Goal: Information Seeking & Learning: Learn about a topic

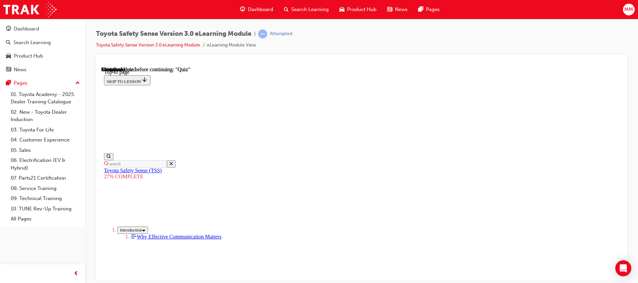
scroll to position [1865, 0]
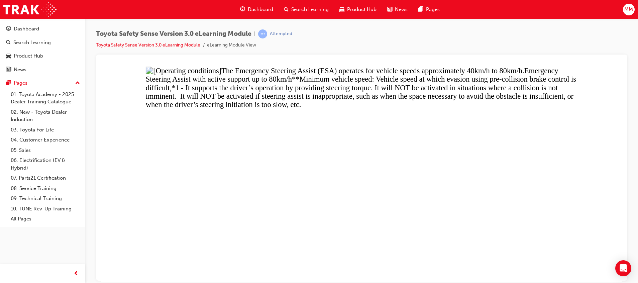
click at [411, 207] on button "Unzoom image" at bounding box center [361, 173] width 521 height 215
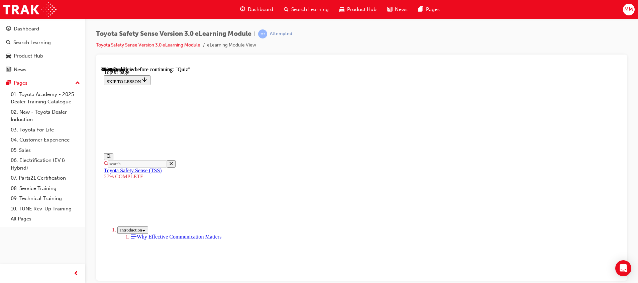
scroll to position [795, 0]
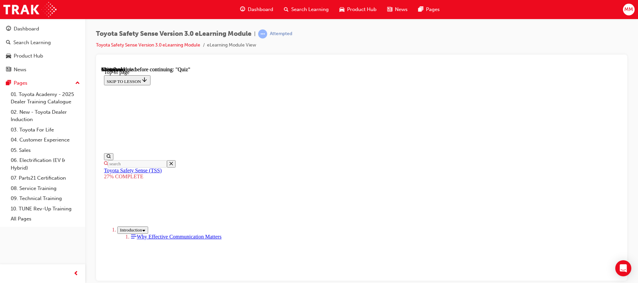
scroll to position [1190, 0]
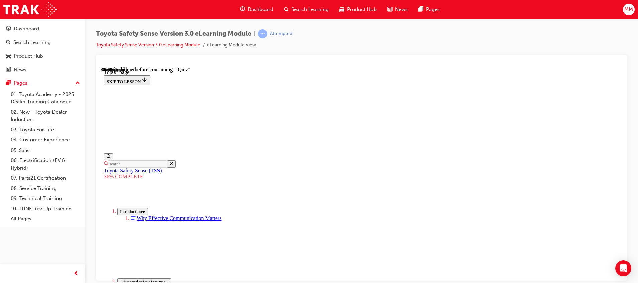
scroll to position [2528, 0]
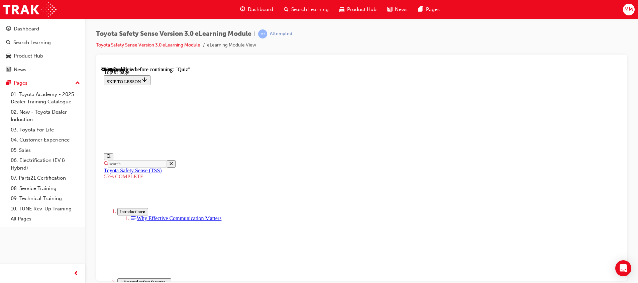
scroll to position [429, 0]
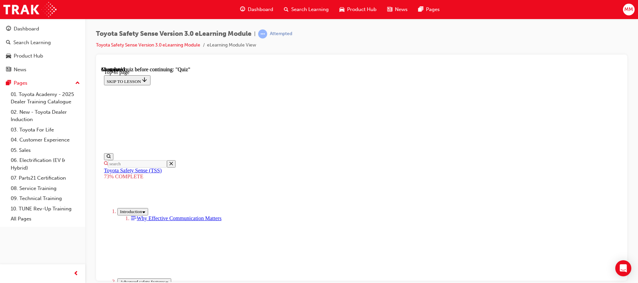
scroll to position [582, 0]
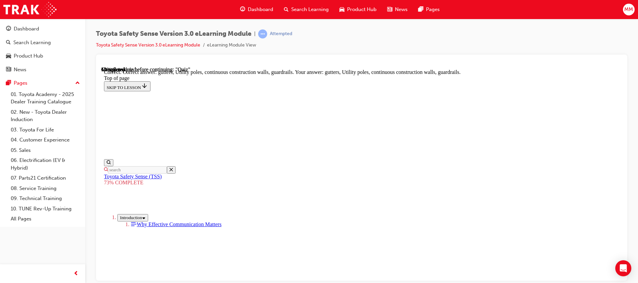
scroll to position [209, 0]
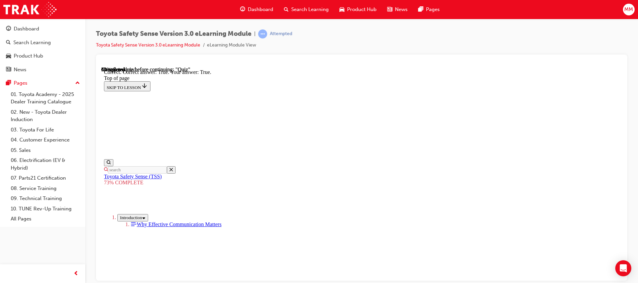
scroll to position [118, 0]
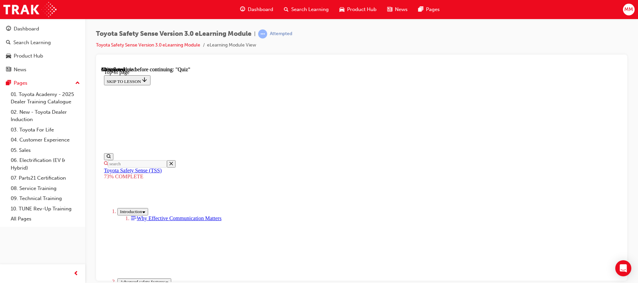
scroll to position [171, 0]
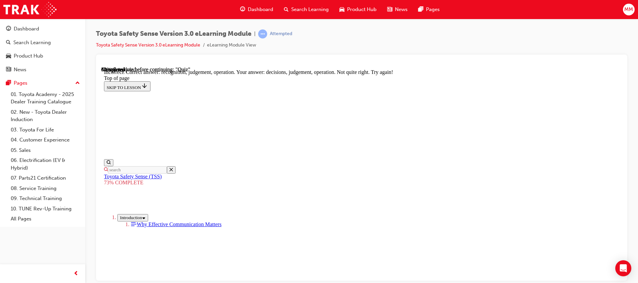
scroll to position [267, 0]
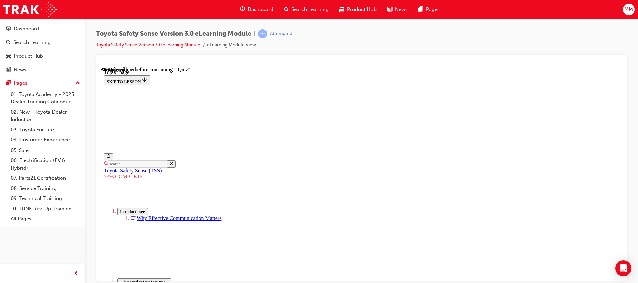
scroll to position [108, 0]
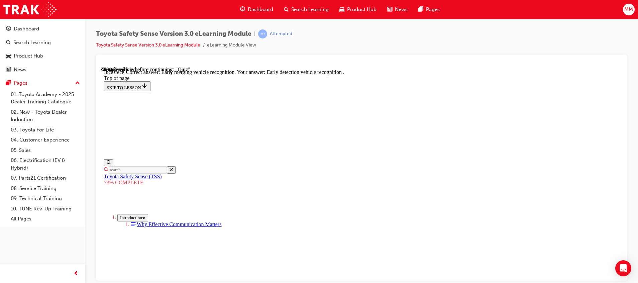
scroll to position [194, 0]
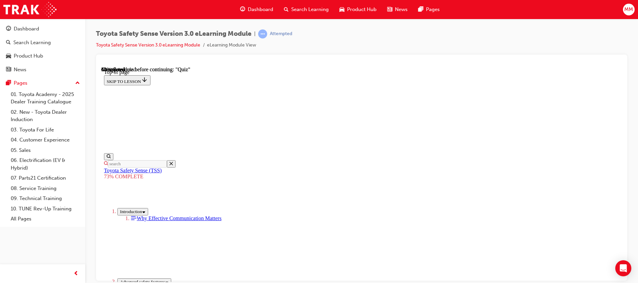
scroll to position [171, 0]
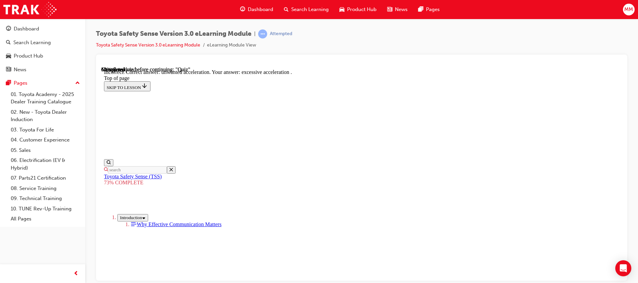
scroll to position [194, 0]
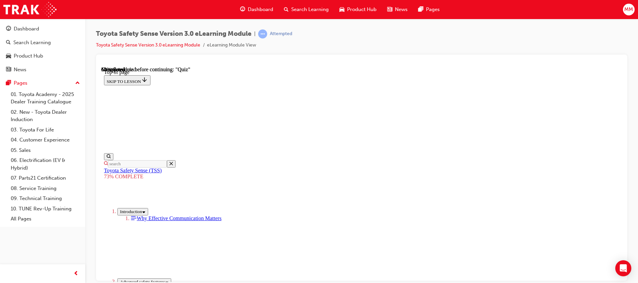
scroll to position [128, 0]
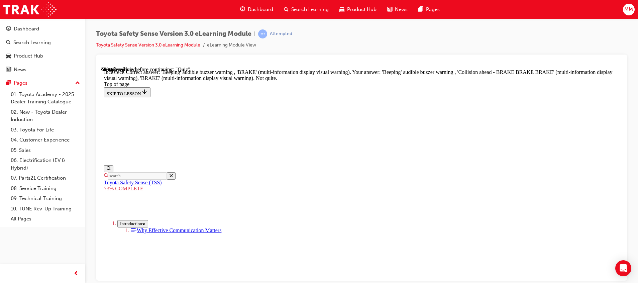
scroll to position [245, 0]
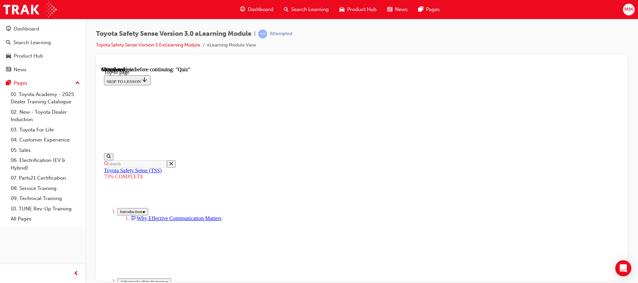
scroll to position [24, 0]
drag, startPoint x: 298, startPoint y: 214, endPoint x: 369, endPoint y: 257, distance: 82.7
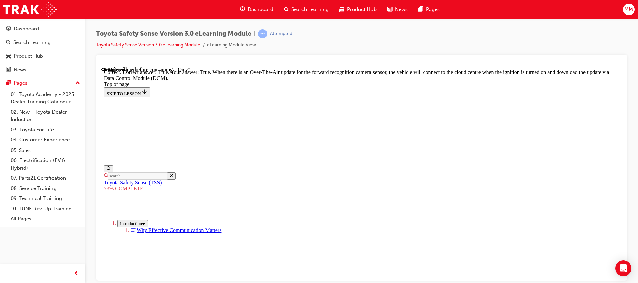
scroll to position [155, 0]
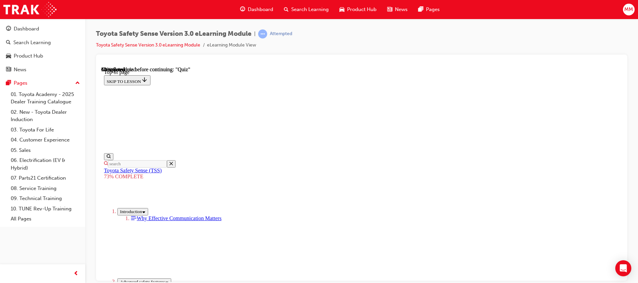
scroll to position [162, 0]
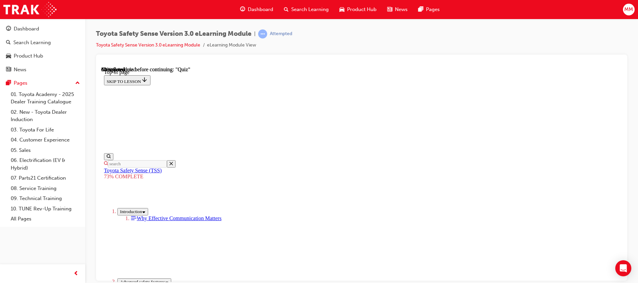
scroll to position [108, 0]
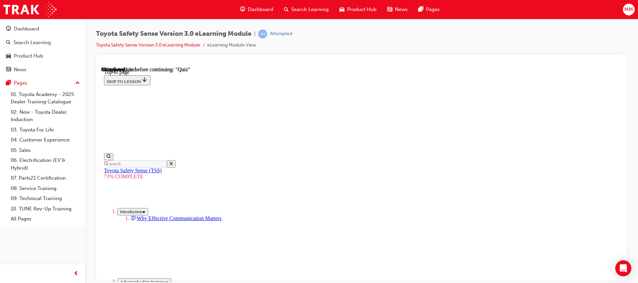
scroll to position [66, 0]
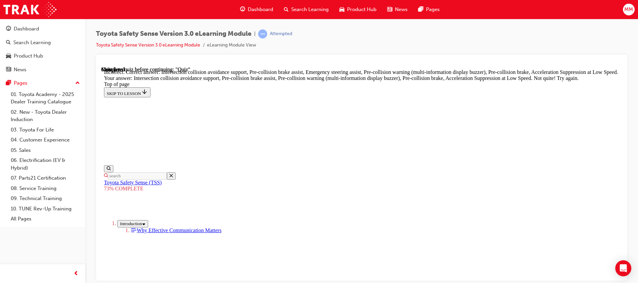
scroll to position [307, 0]
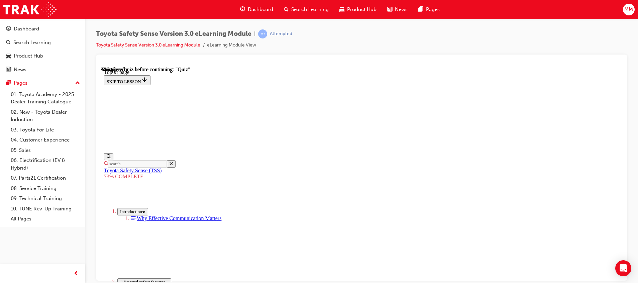
scroll to position [127, 0]
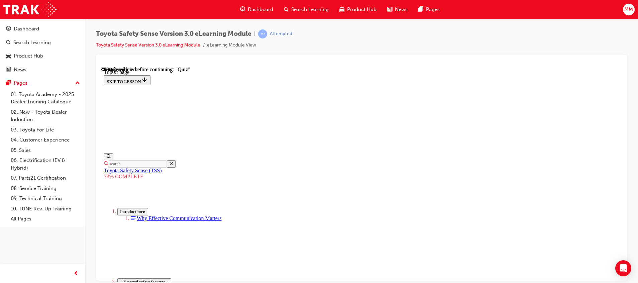
scroll to position [108, 0]
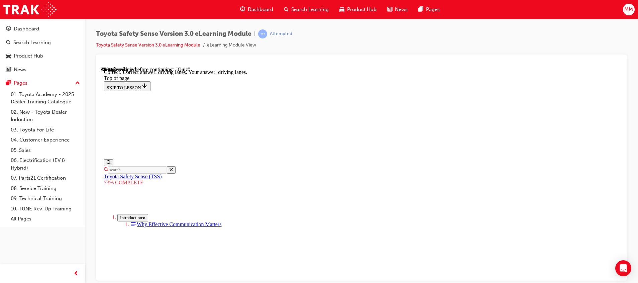
scroll to position [183, 0]
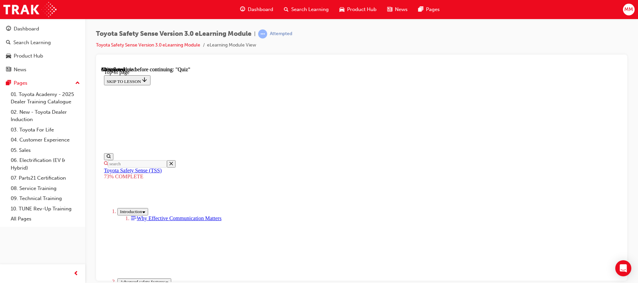
scroll to position [192, 0]
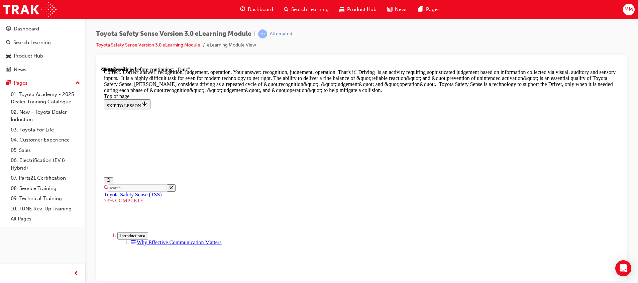
scroll to position [346, 0]
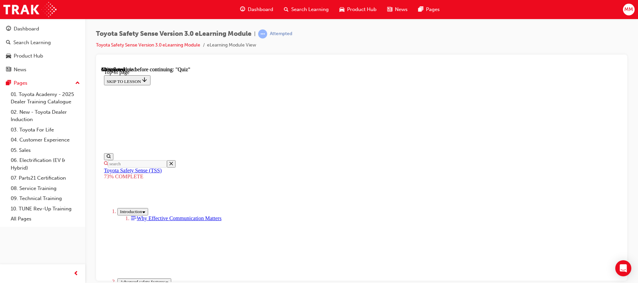
scroll to position [129, 0]
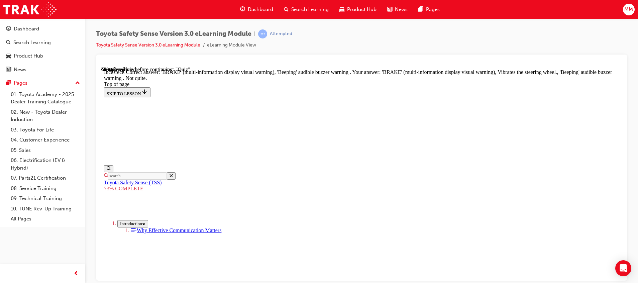
scroll to position [245, 0]
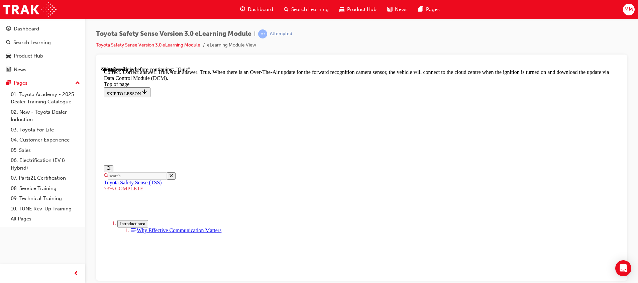
scroll to position [155, 0]
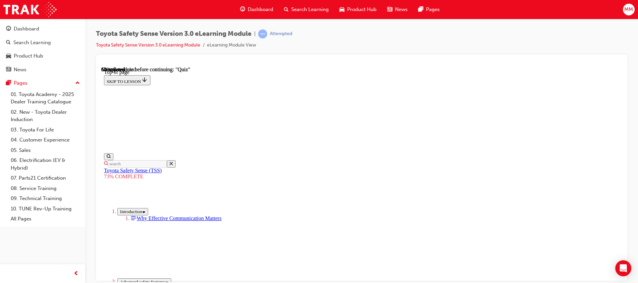
scroll to position [150, 0]
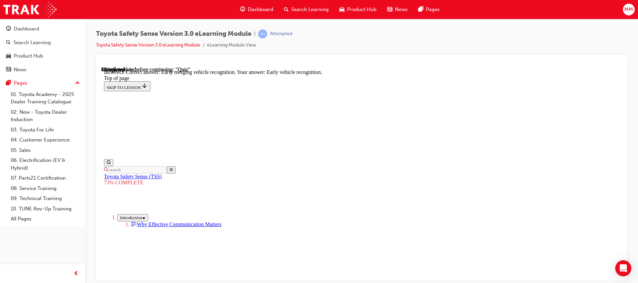
scroll to position [194, 0]
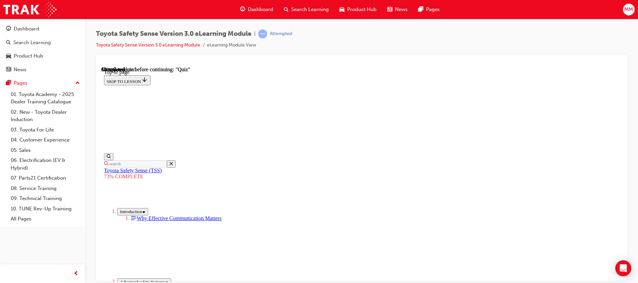
scroll to position [150, 0]
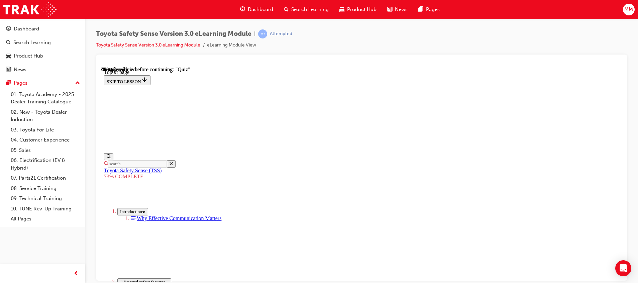
scroll to position [170, 0]
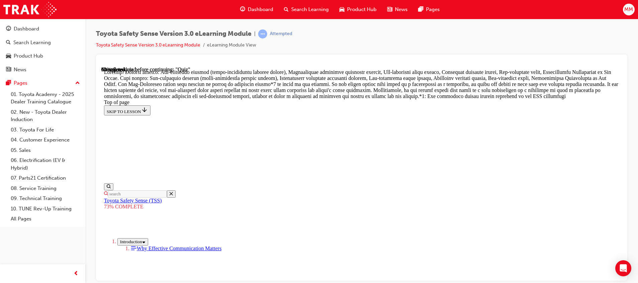
scroll to position [414, 0]
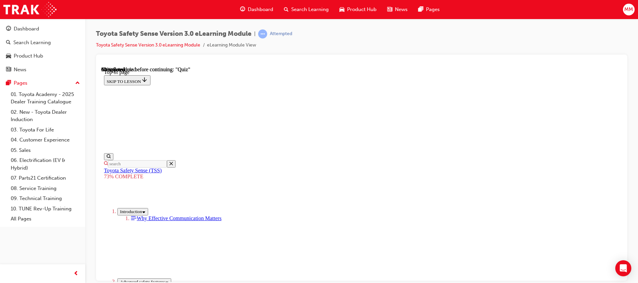
scroll to position [129, 0]
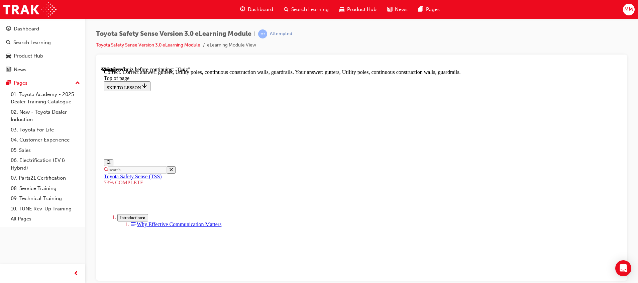
scroll to position [209, 0]
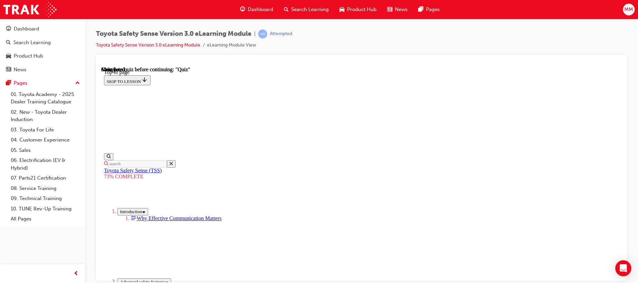
scroll to position [127, 0]
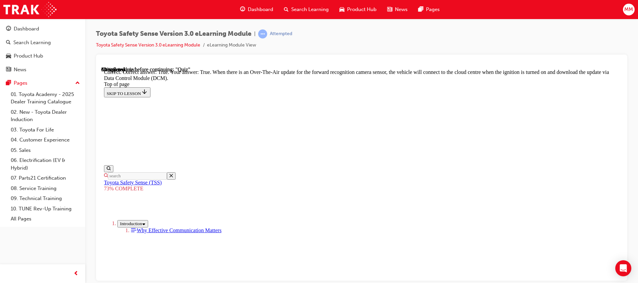
scroll to position [155, 0]
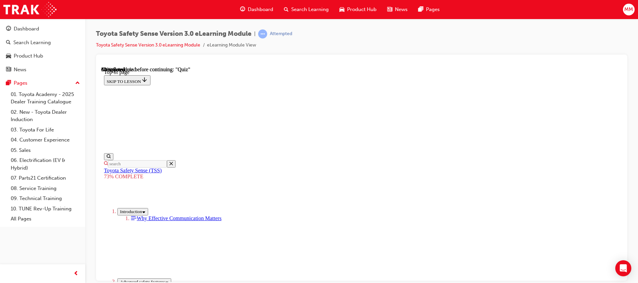
scroll to position [108, 0]
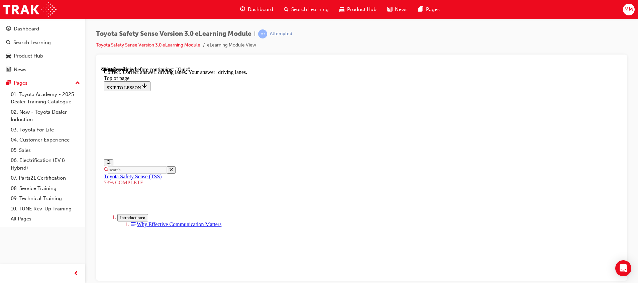
scroll to position [183, 0]
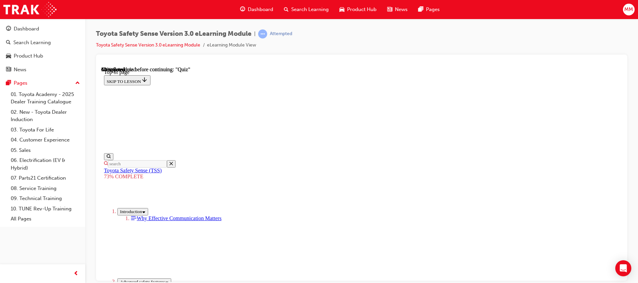
scroll to position [108, 0]
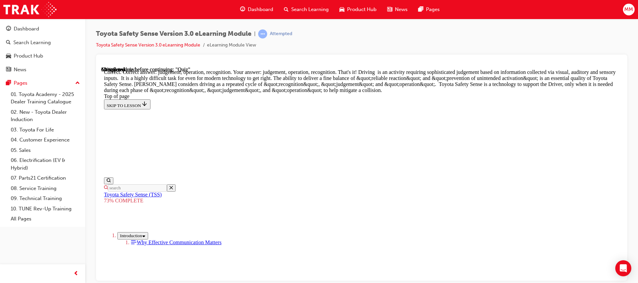
scroll to position [0, 0]
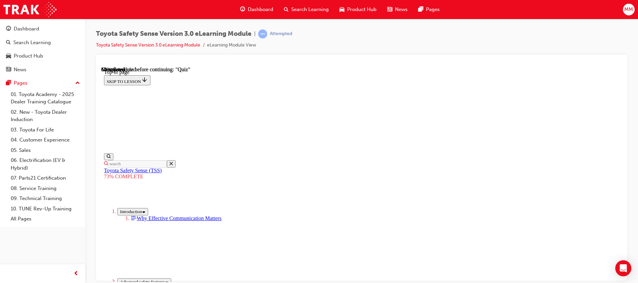
scroll to position [87, 0]
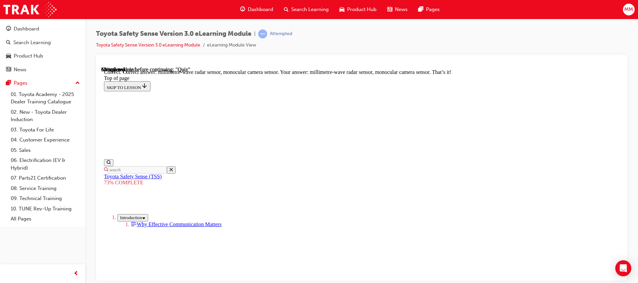
scroll to position [254, 0]
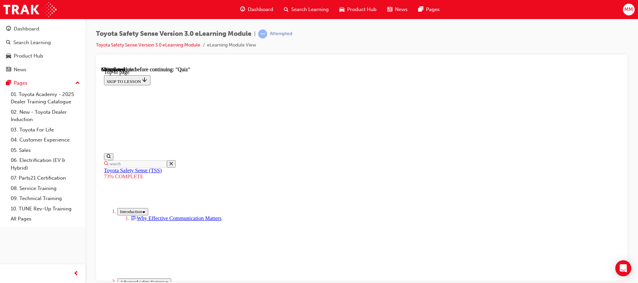
scroll to position [150, 0]
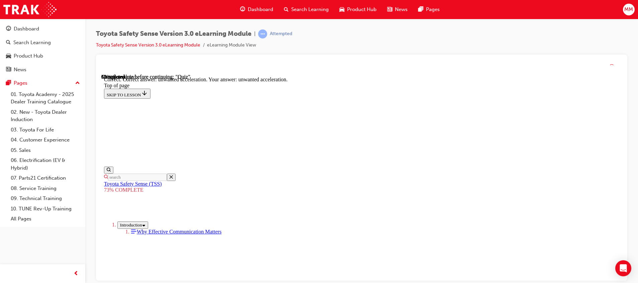
scroll to position [194, 0]
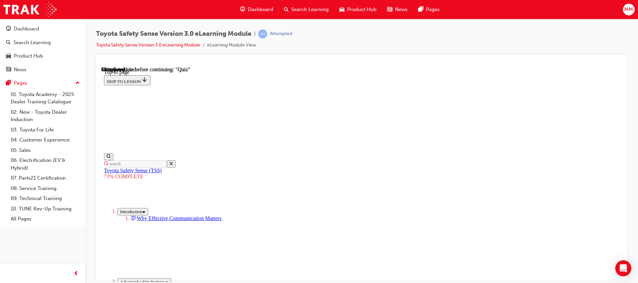
scroll to position [152, 0]
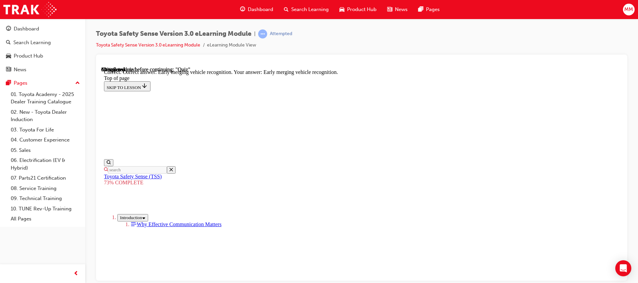
scroll to position [194, 0]
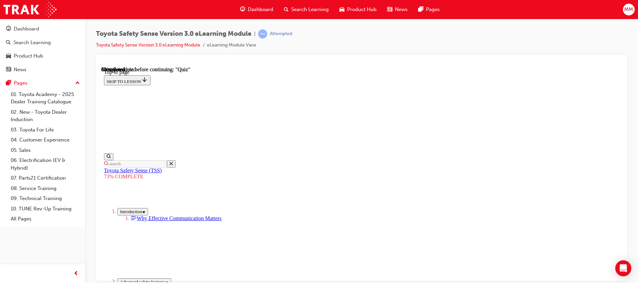
scroll to position [129, 0]
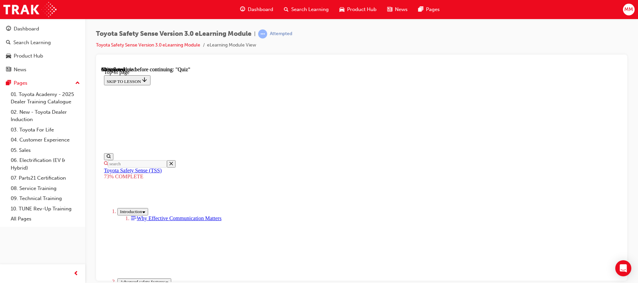
scroll to position [171, 0]
drag, startPoint x: 346, startPoint y: 161, endPoint x: 349, endPoint y: 162, distance: 3.4
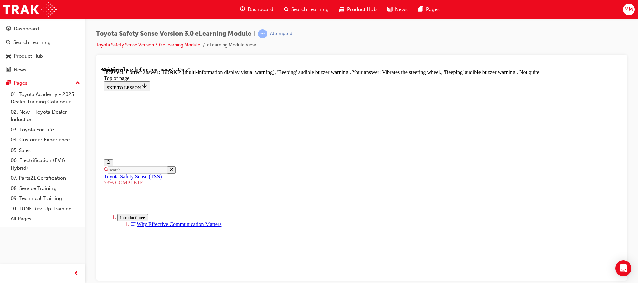
scroll to position [183, 0]
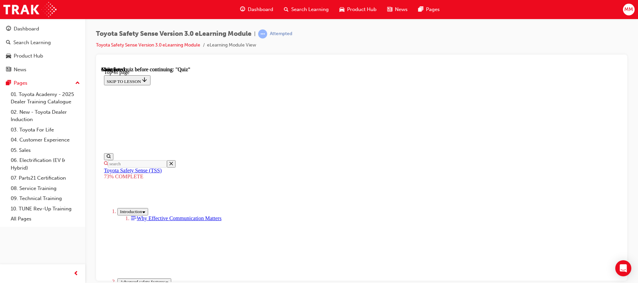
scroll to position [127, 0]
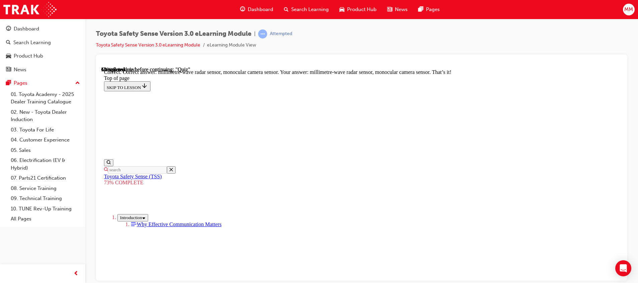
scroll to position [254, 0]
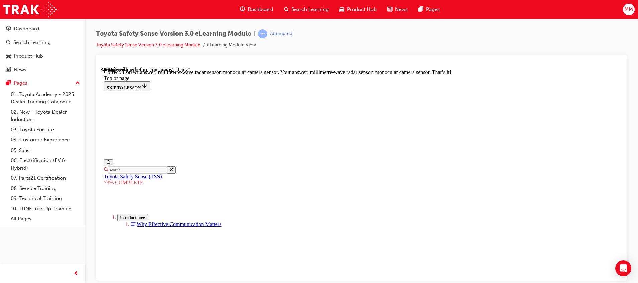
scroll to position [212, 0]
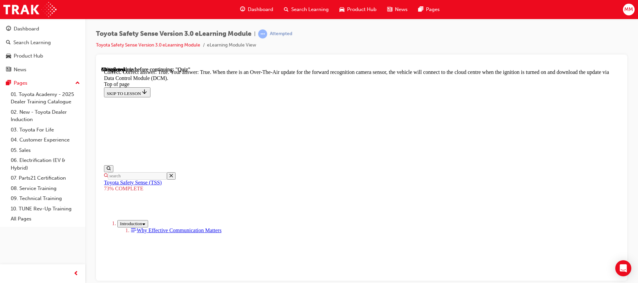
scroll to position [155, 0]
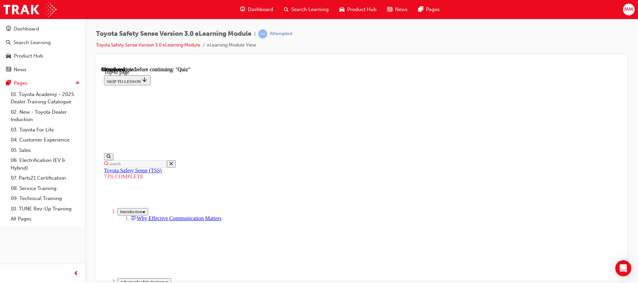
scroll to position [87, 0]
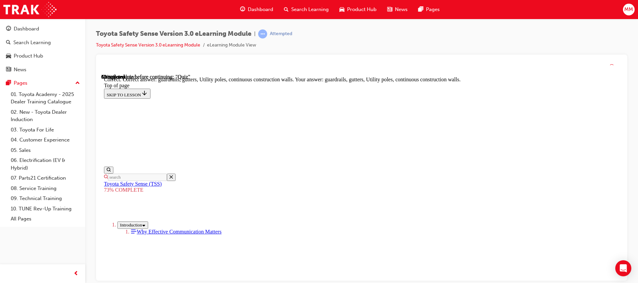
scroll to position [209, 0]
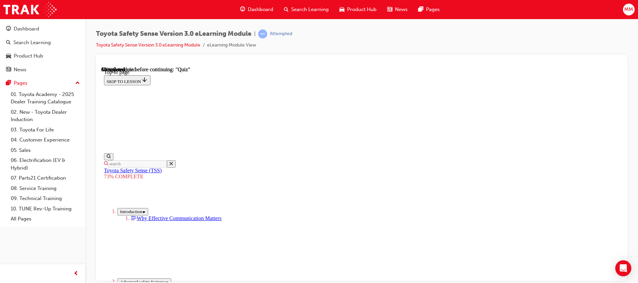
scroll to position [129, 0]
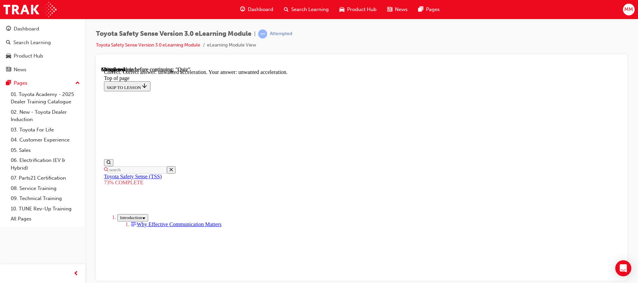
scroll to position [194, 0]
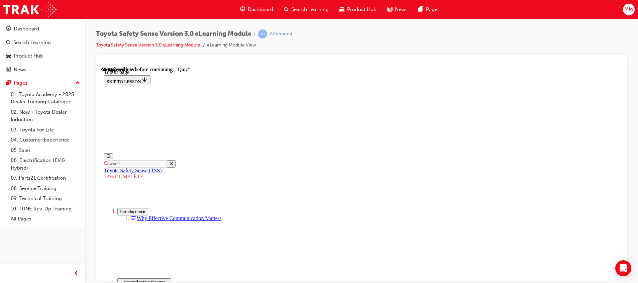
scroll to position [246, 0]
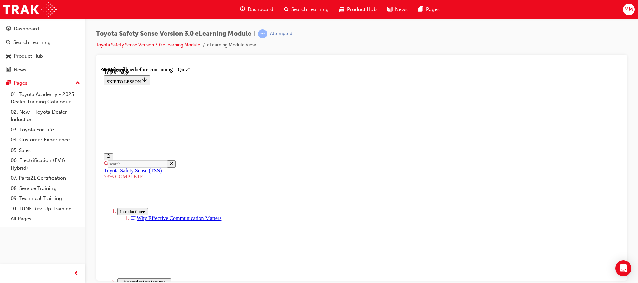
scroll to position [129, 0]
drag, startPoint x: 370, startPoint y: 220, endPoint x: 376, endPoint y: 230, distance: 11.9
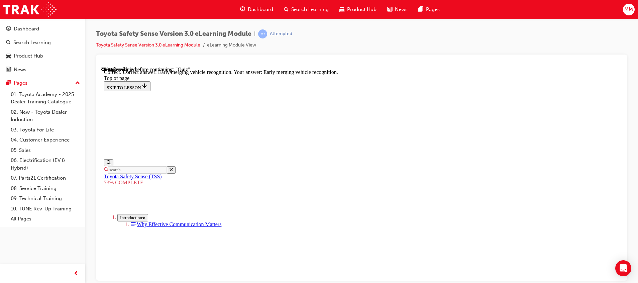
scroll to position [194, 0]
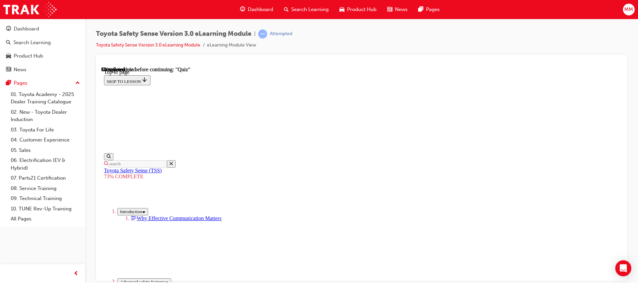
scroll to position [24, 0]
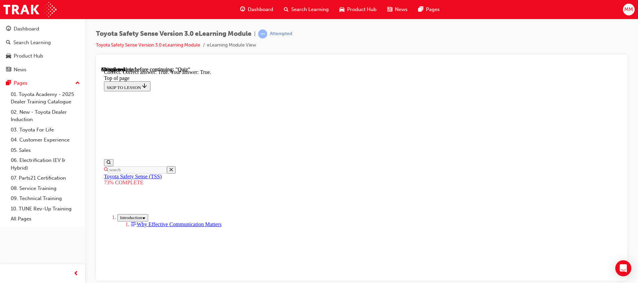
scroll to position [104, 0]
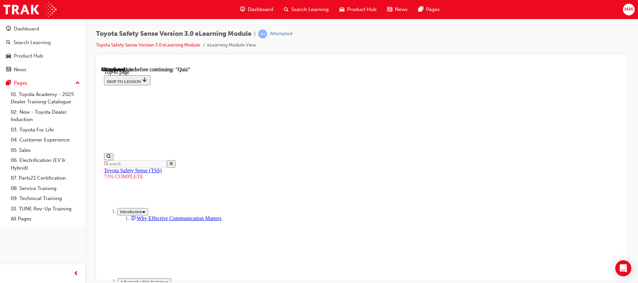
scroll to position [108, 0]
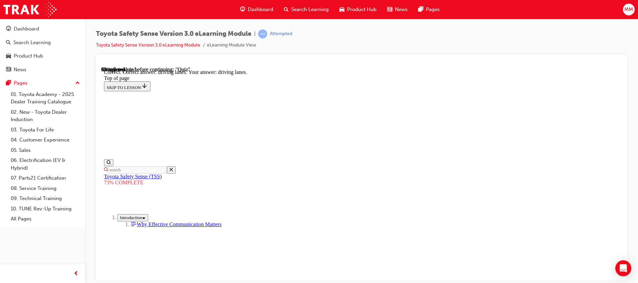
scroll to position [183, 0]
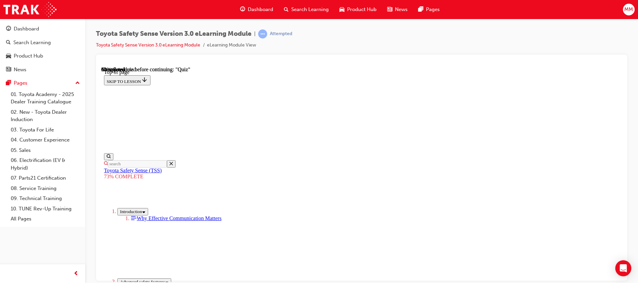
scroll to position [150, 0]
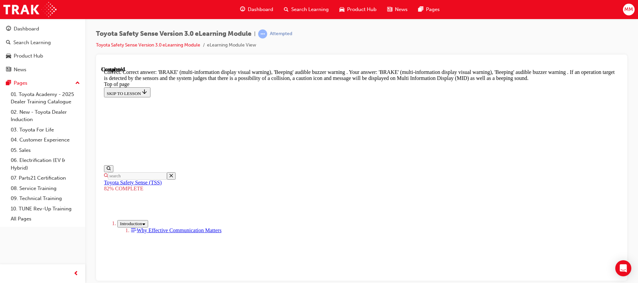
scroll to position [261, 0]
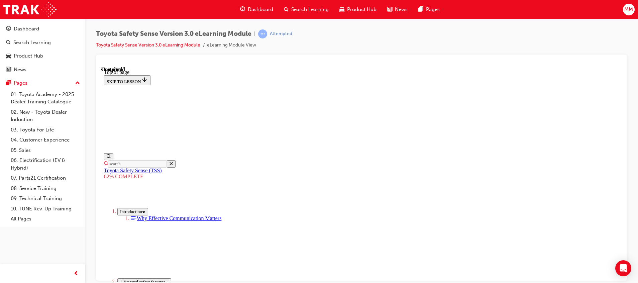
scroll to position [127, 0]
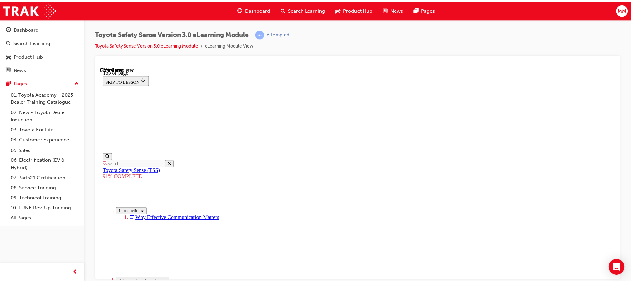
scroll to position [316, 0]
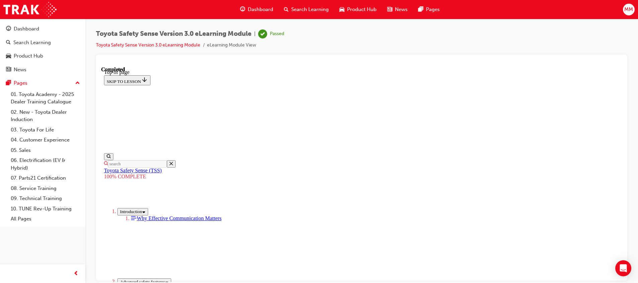
click at [31, 27] on div "Dashboard" at bounding box center [26, 29] width 25 height 8
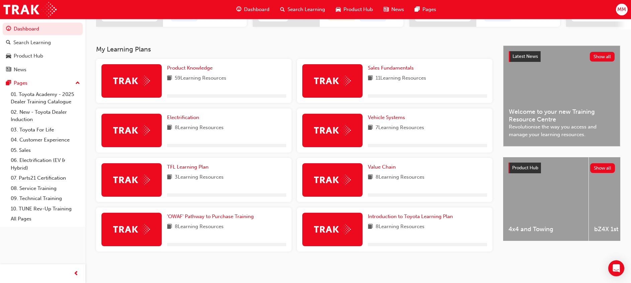
scroll to position [125, 0]
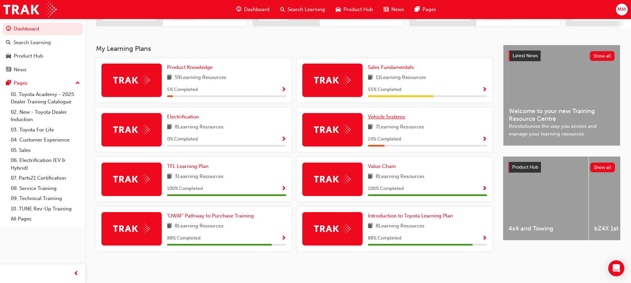
click at [386, 117] on span "Vehicle Systems" at bounding box center [386, 117] width 37 height 6
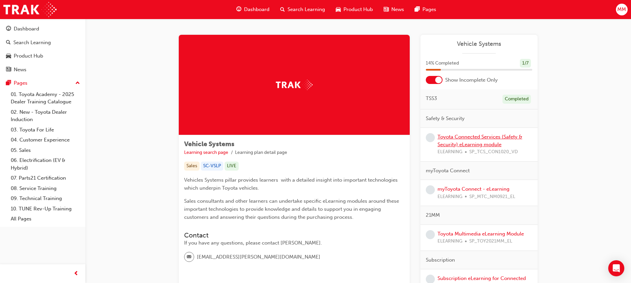
click at [484, 139] on link "Toyota Connected Services (Safety & Security) eLearning module" at bounding box center [479, 141] width 85 height 14
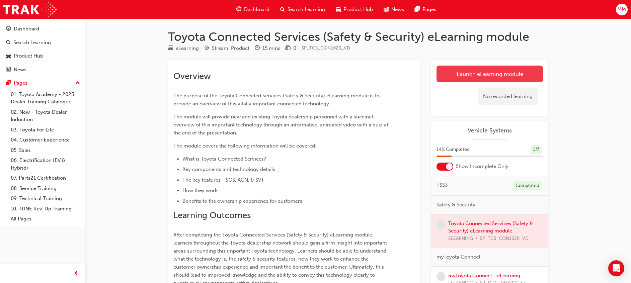
click at [514, 69] on link "Launch eLearning module" at bounding box center [489, 74] width 106 height 17
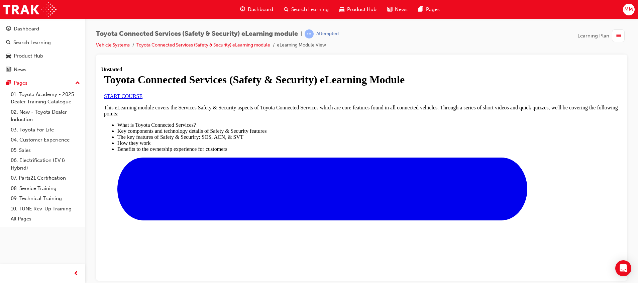
scroll to position [84, 0]
click at [143, 99] on link "START COURSE" at bounding box center [123, 96] width 38 height 6
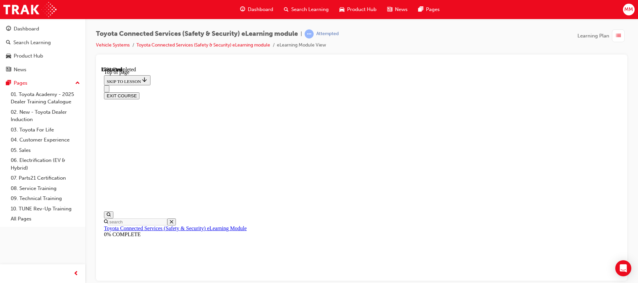
scroll to position [21, 0]
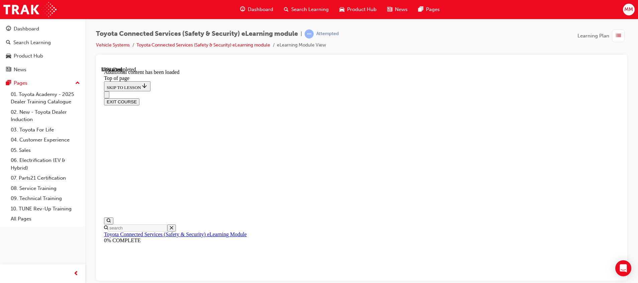
scroll to position [199, 0]
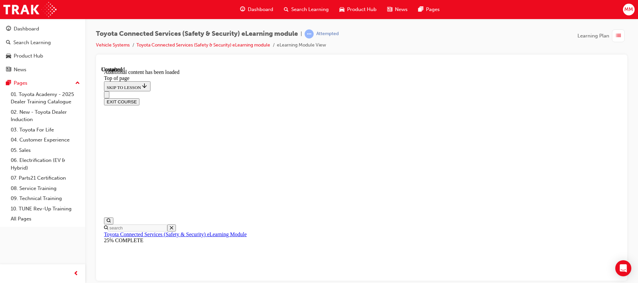
scroll to position [930, 0]
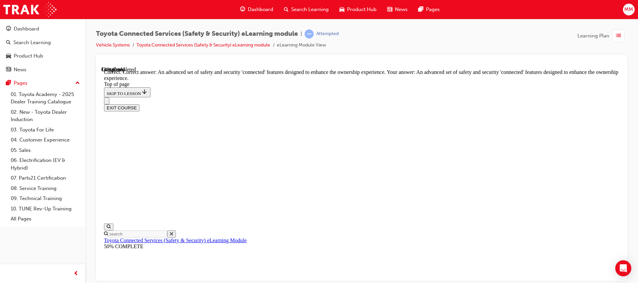
scroll to position [175, 0]
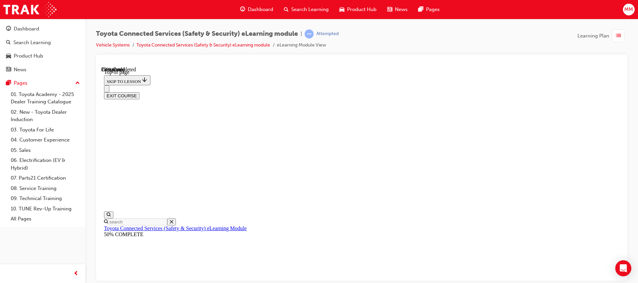
scroll to position [83, 0]
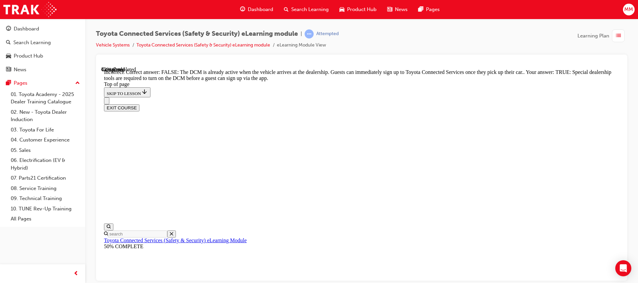
scroll to position [149, 0]
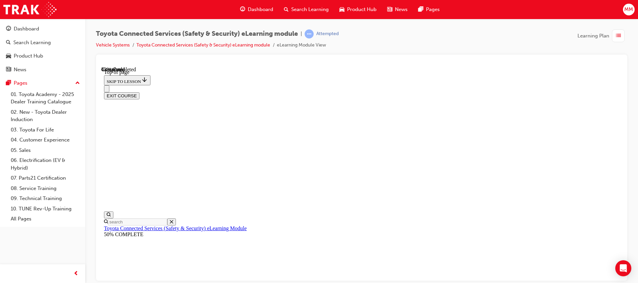
scroll to position [87, 0]
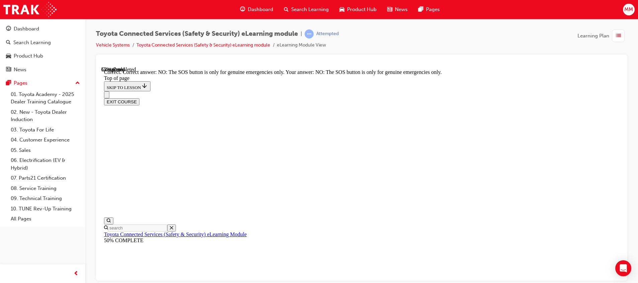
scroll to position [129, 0]
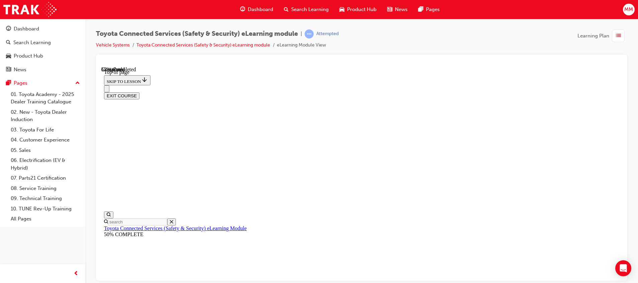
scroll to position [20, 0]
drag, startPoint x: 355, startPoint y: 240, endPoint x: 359, endPoint y: 243, distance: 4.8
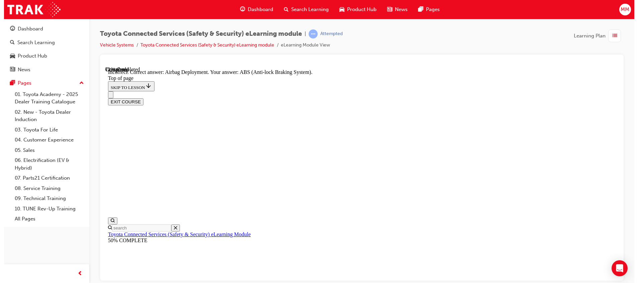
scroll to position [160, 0]
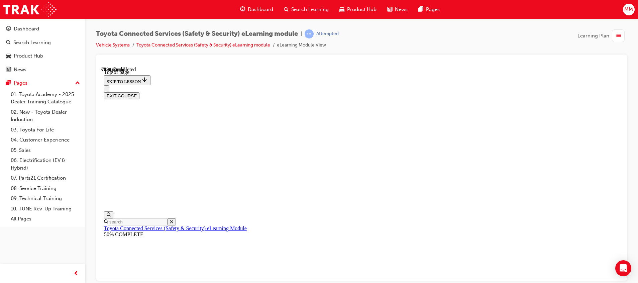
scroll to position [104, 0]
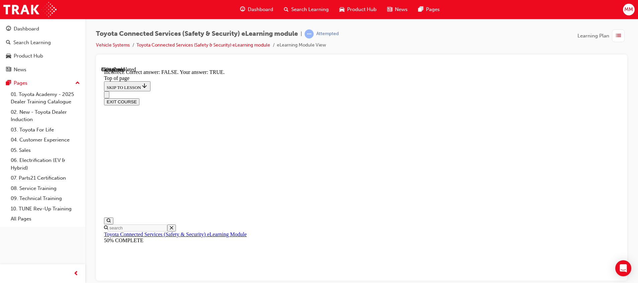
scroll to position [129, 0]
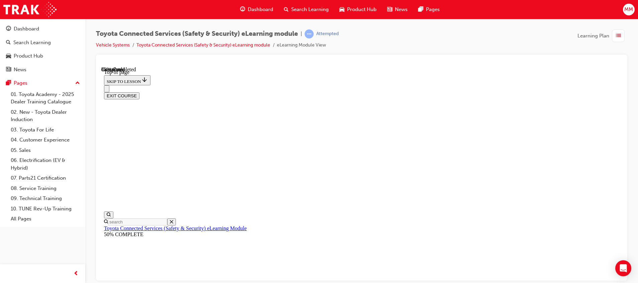
scroll to position [83, 0]
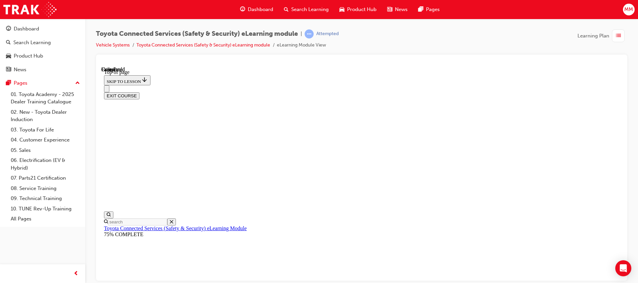
scroll to position [148, 0]
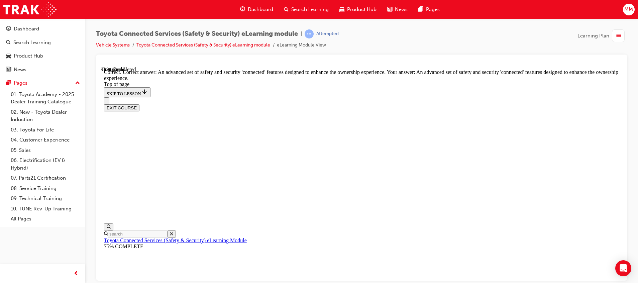
scroll to position [175, 0]
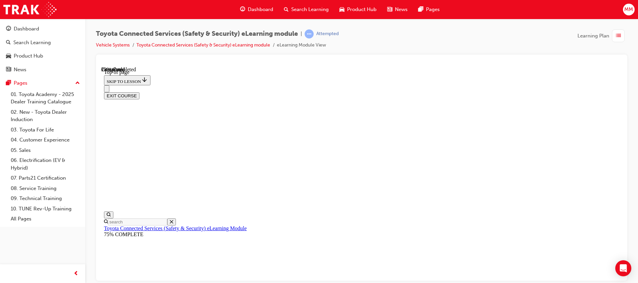
scroll to position [125, 0]
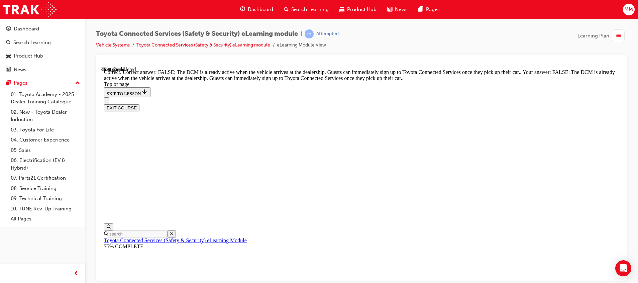
scroll to position [149, 0]
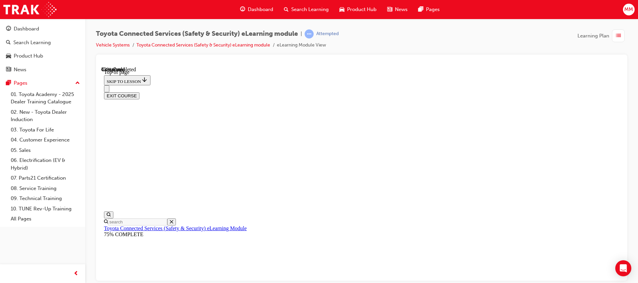
scroll to position [104, 0]
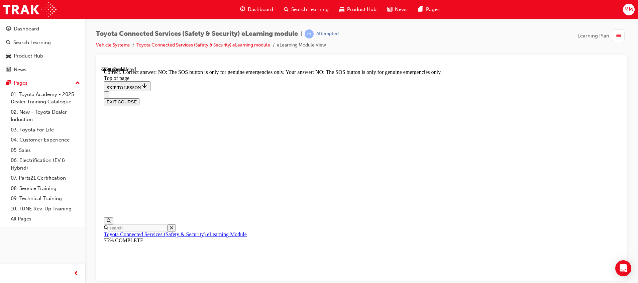
scroll to position [129, 0]
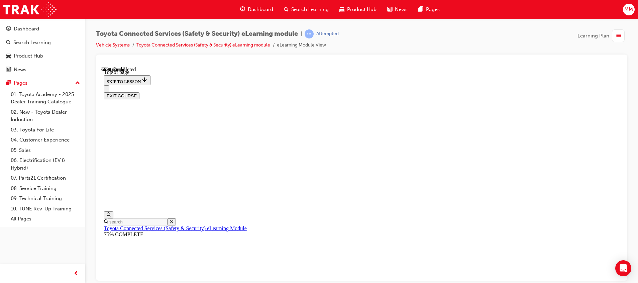
scroll to position [20, 0]
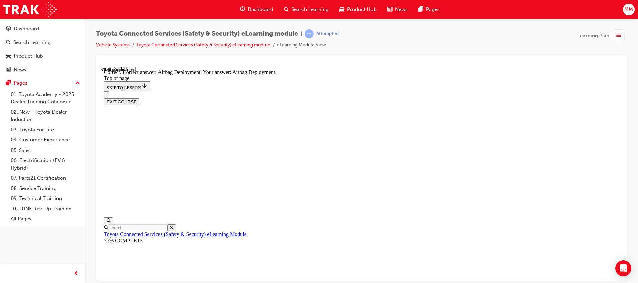
scroll to position [160, 0]
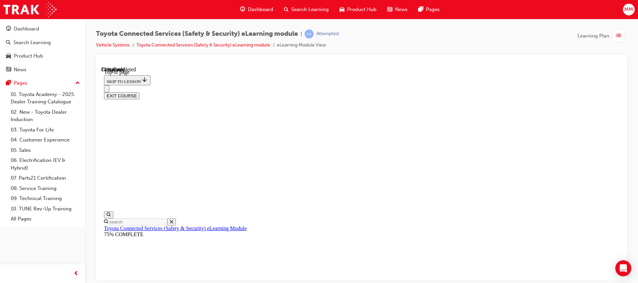
scroll to position [108, 0]
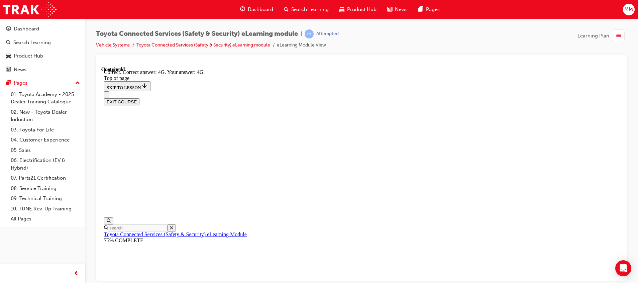
scroll to position [0, 0]
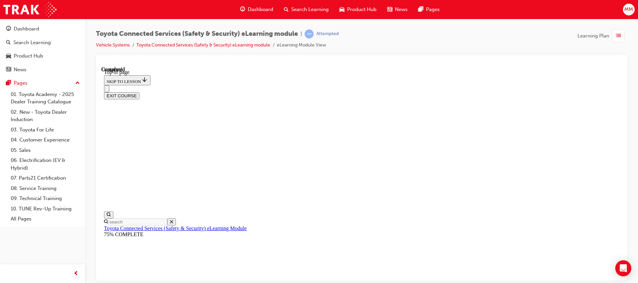
scroll to position [148, 0]
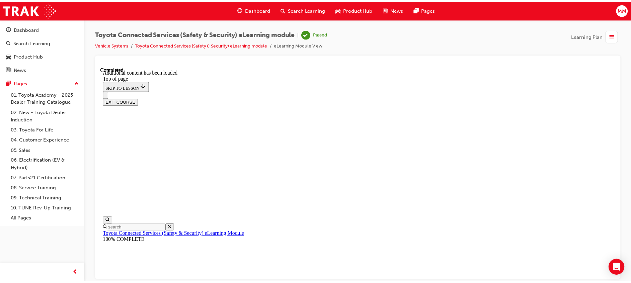
scroll to position [206, 0]
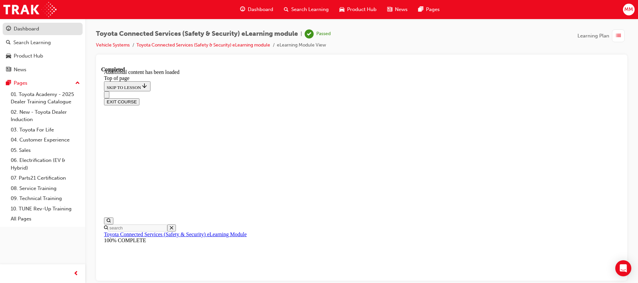
click at [27, 26] on div "Dashboard" at bounding box center [26, 29] width 25 height 8
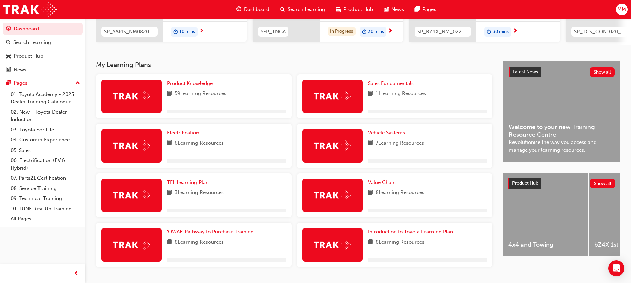
scroll to position [129, 0]
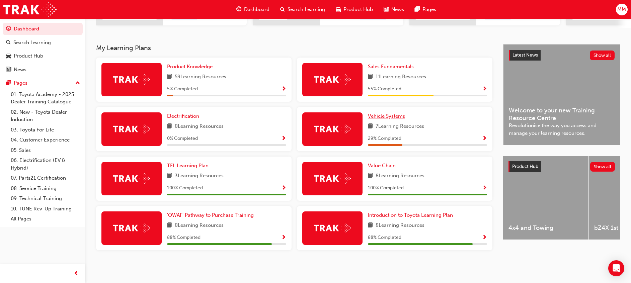
click at [390, 116] on span "Vehicle Systems" at bounding box center [386, 116] width 37 height 6
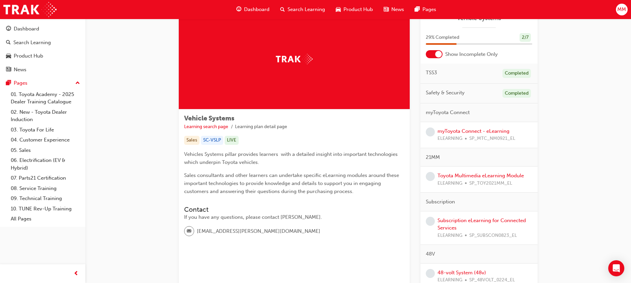
scroll to position [104, 0]
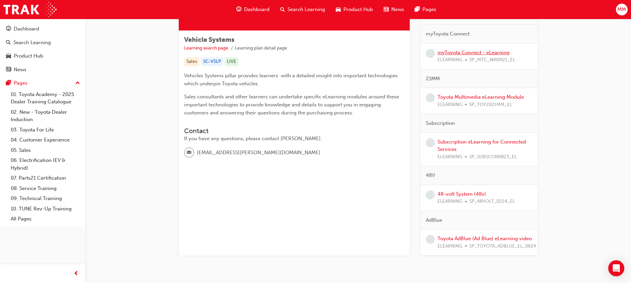
click at [505, 52] on link "myToyota Connect - eLearning" at bounding box center [473, 53] width 72 height 6
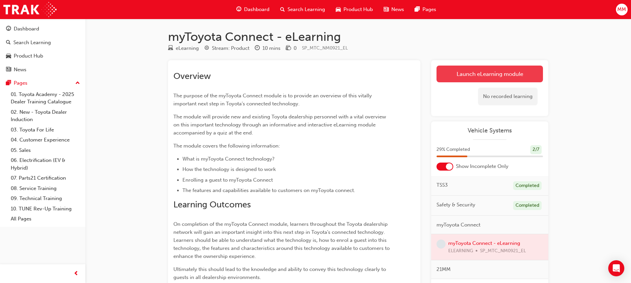
click at [522, 73] on link "Launch eLearning module" at bounding box center [489, 74] width 106 height 17
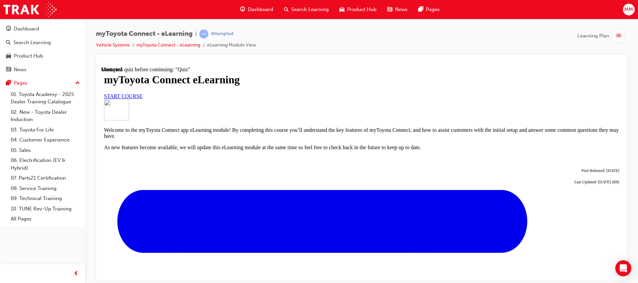
click at [143, 99] on span "START COURSE" at bounding box center [123, 96] width 38 height 6
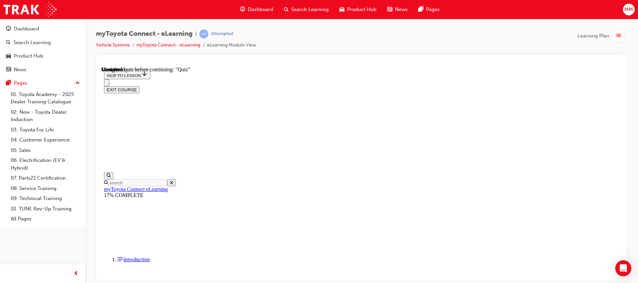
scroll to position [608, 0]
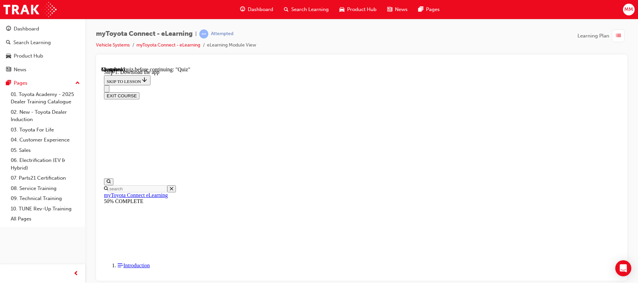
scroll to position [239, 0]
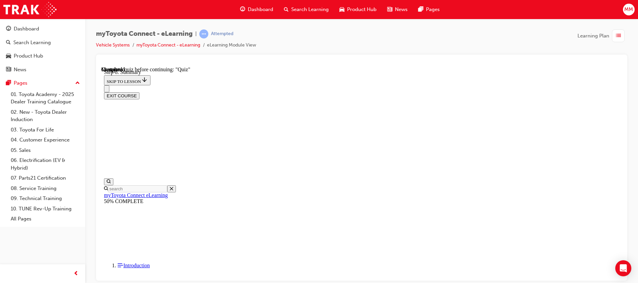
scroll to position [298, 0]
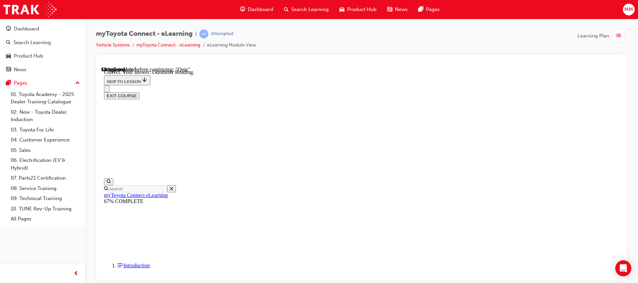
scroll to position [155, 0]
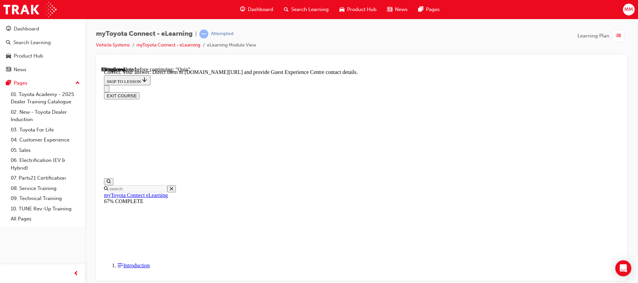
scroll to position [161, 0]
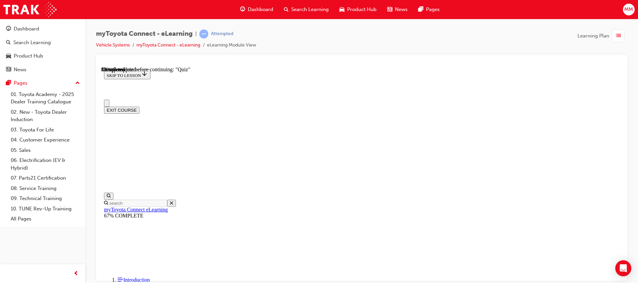
scroll to position [63, 0]
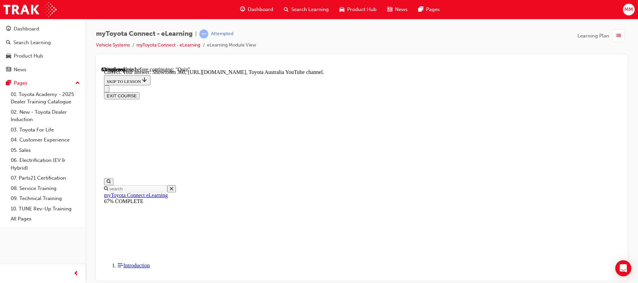
scroll to position [161, 0]
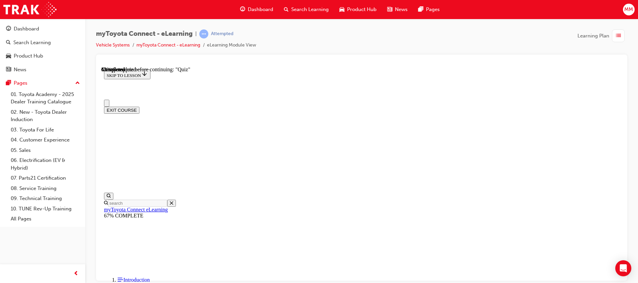
scroll to position [42, 0]
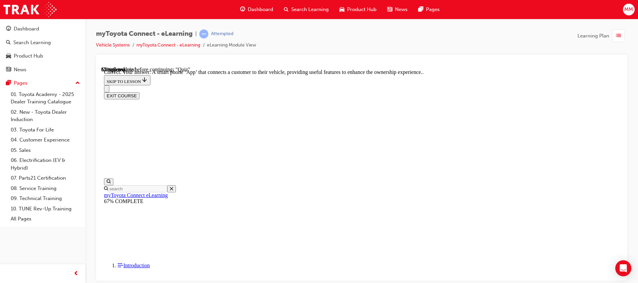
scroll to position [148, 0]
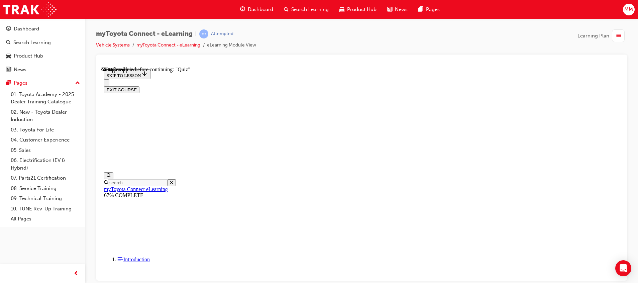
scroll to position [84, 0]
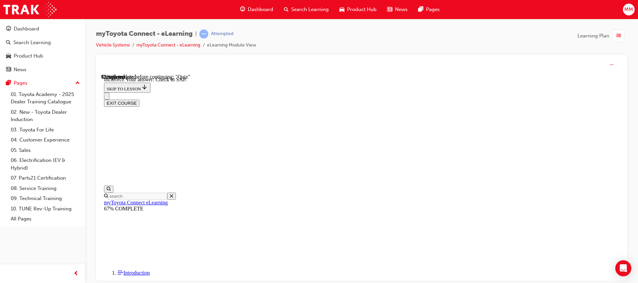
scroll to position [128, 0]
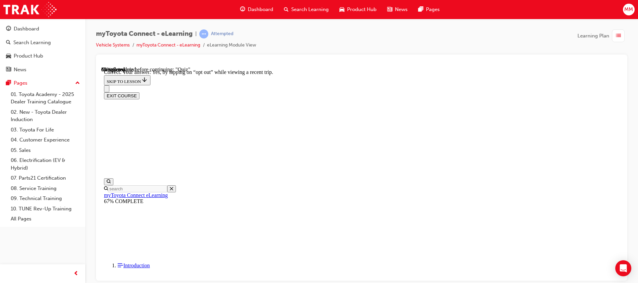
scroll to position [101, 0]
drag, startPoint x: 374, startPoint y: 247, endPoint x: 379, endPoint y: 253, distance: 7.6
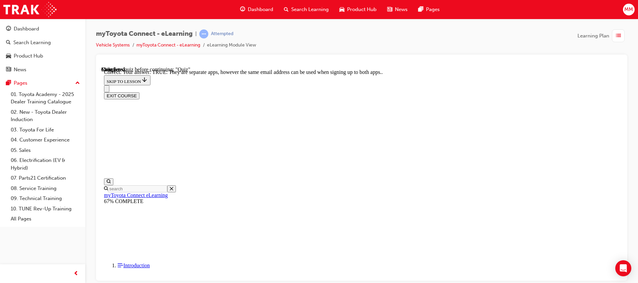
scroll to position [103, 0]
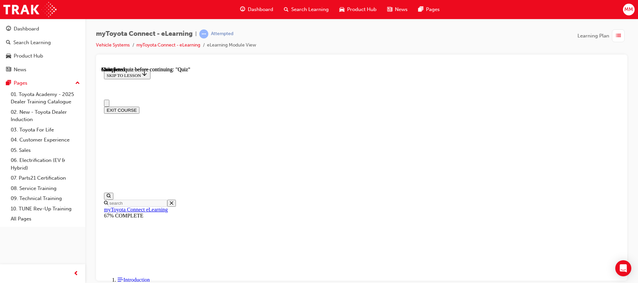
scroll to position [148, 0]
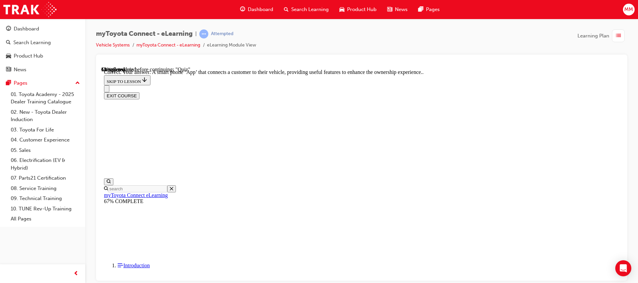
scroll to position [148, 0]
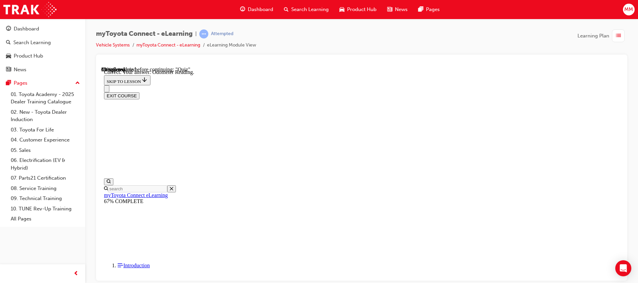
scroll to position [155, 0]
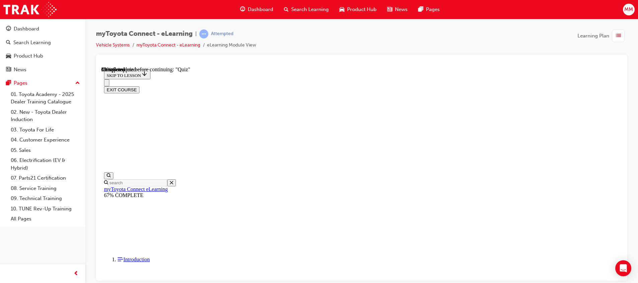
scroll to position [107, 0]
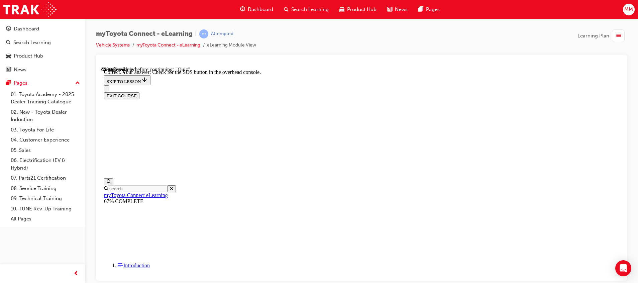
scroll to position [128, 0]
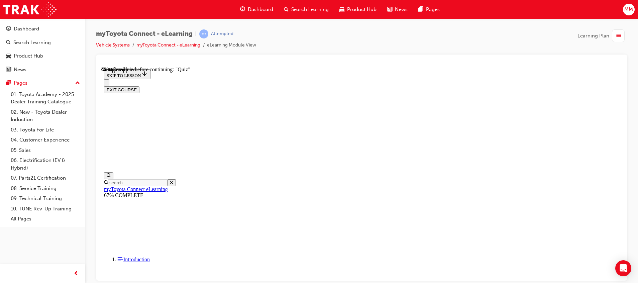
scroll to position [140, 0]
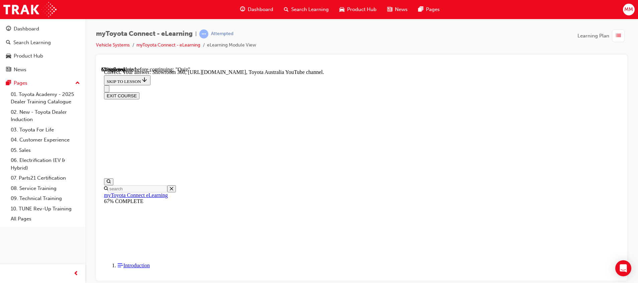
scroll to position [161, 0]
drag, startPoint x: 412, startPoint y: 251, endPoint x: 403, endPoint y: 248, distance: 9.5
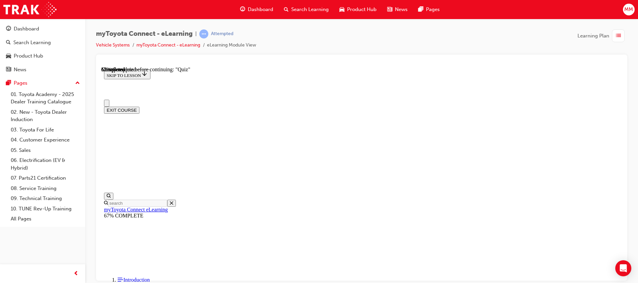
scroll to position [84, 0]
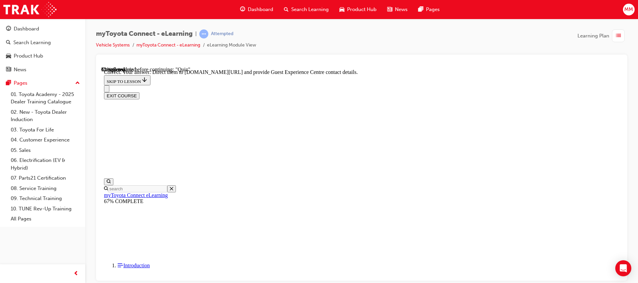
scroll to position [161, 0]
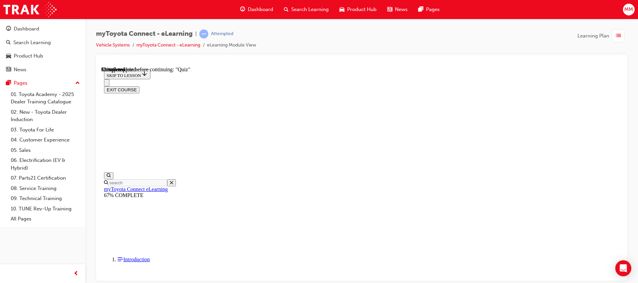
scroll to position [74, 0]
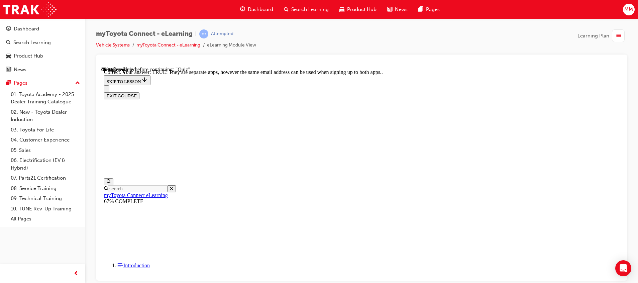
scroll to position [103, 0]
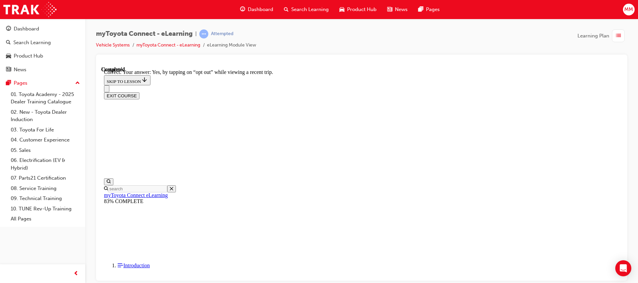
scroll to position [101, 0]
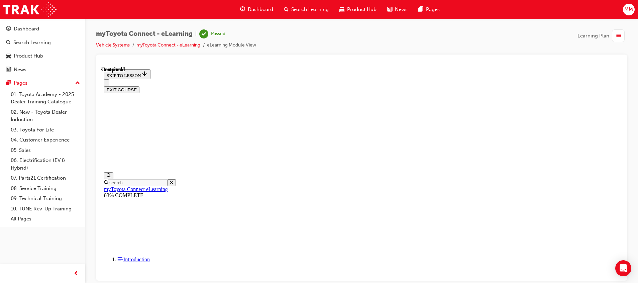
scroll to position [148, 0]
click at [140, 86] on button "EXIT COURSE" at bounding box center [121, 89] width 35 height 7
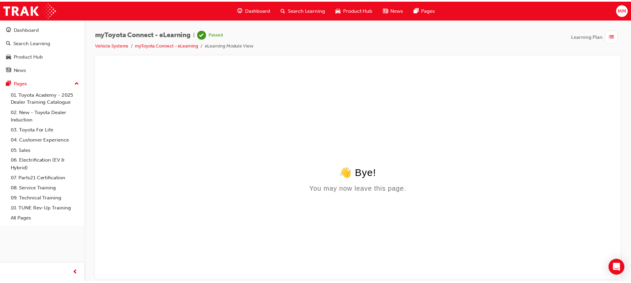
scroll to position [0, 0]
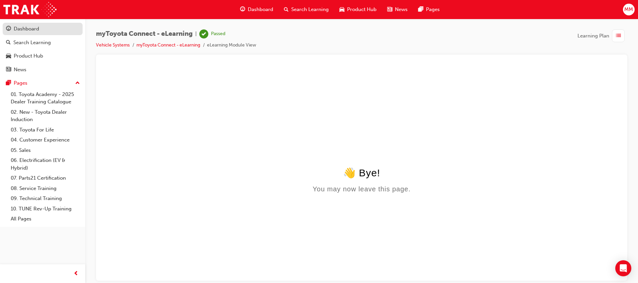
click at [19, 29] on div "Dashboard" at bounding box center [26, 29] width 25 height 8
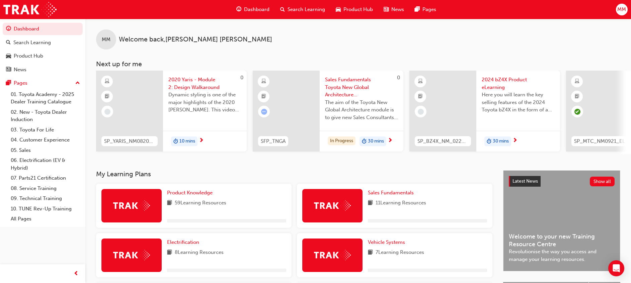
scroll to position [104, 0]
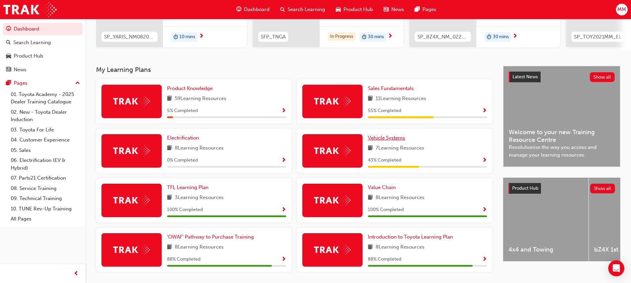
click at [385, 141] on span "Vehicle Systems" at bounding box center [386, 138] width 37 height 6
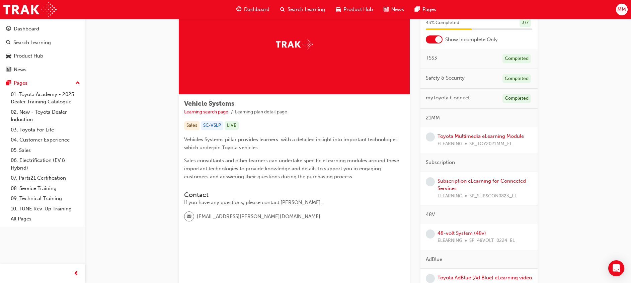
scroll to position [84, 0]
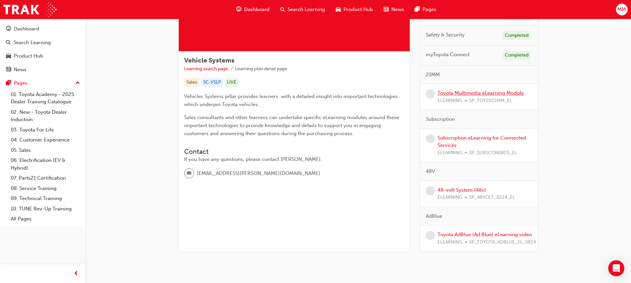
click at [489, 93] on link "Toyota Multimedia eLearning Module" at bounding box center [480, 93] width 86 height 6
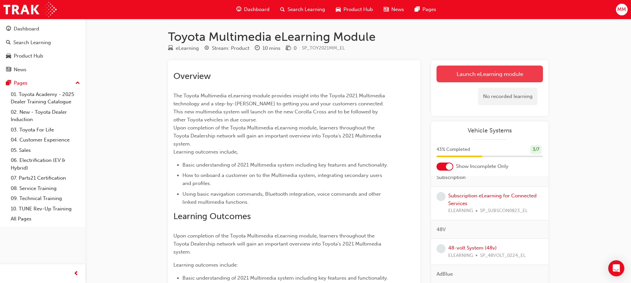
click at [460, 76] on link "Launch eLearning module" at bounding box center [489, 74] width 106 height 17
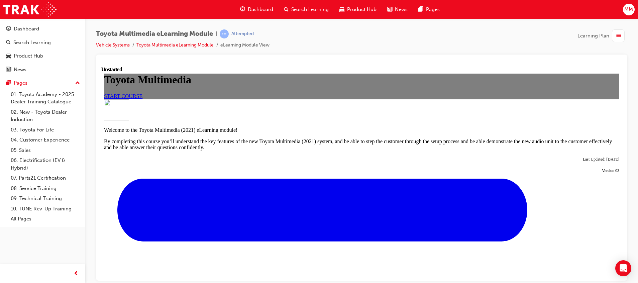
click at [143, 99] on span "START COURSE" at bounding box center [123, 96] width 38 height 6
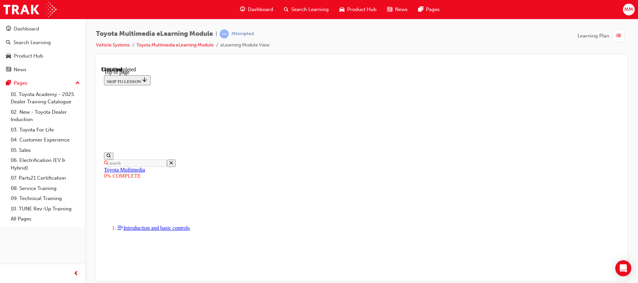
scroll to position [1671, 0]
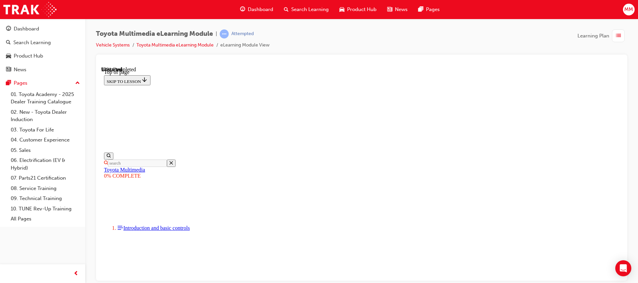
scroll to position [2416, 0]
